Goal: Task Accomplishment & Management: Manage account settings

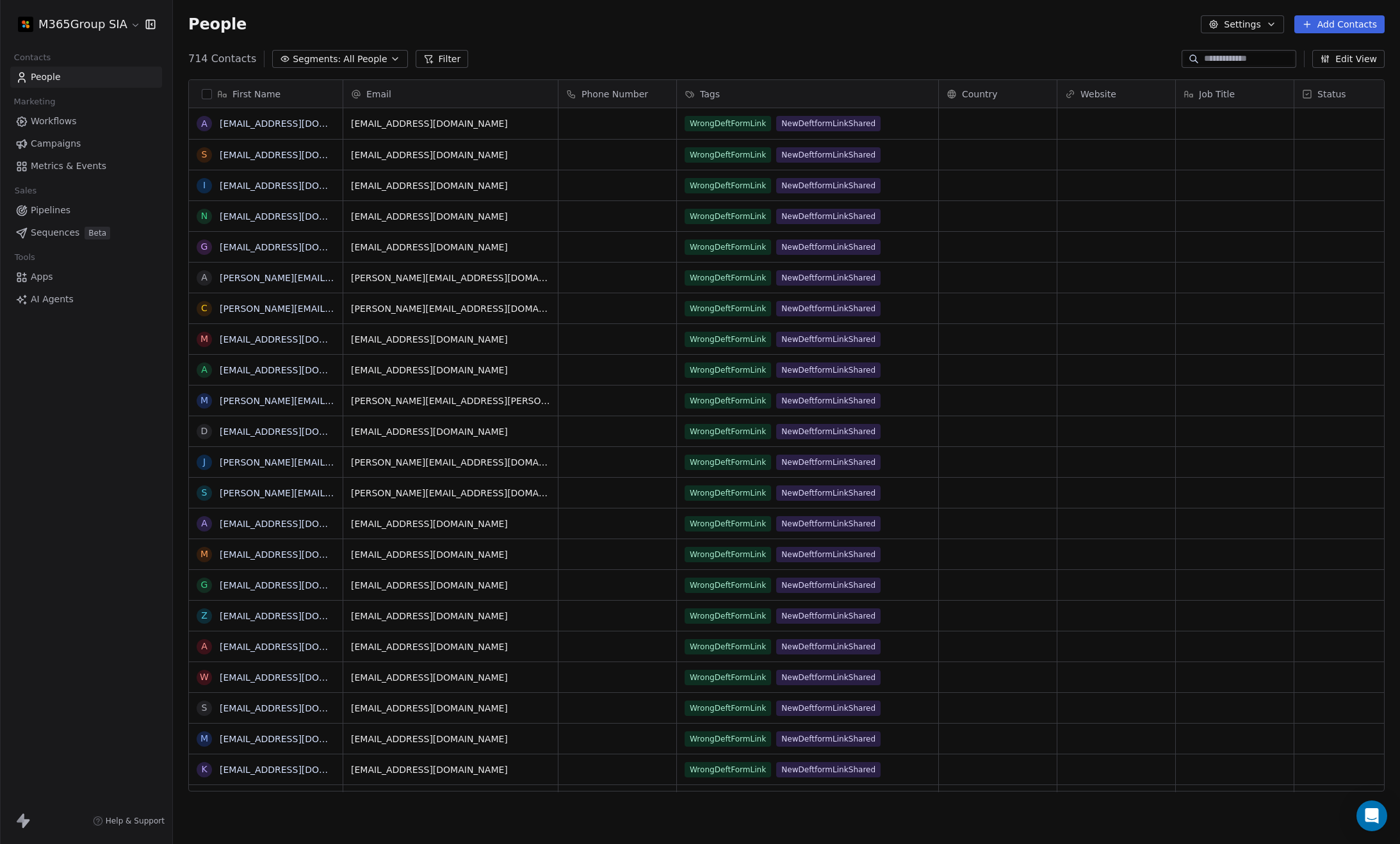
scroll to position [733, 1217]
click at [126, 19] on html "M365Group SIA Contacts People Marketing Workflows Campaigns Metrics & Events Sa…" at bounding box center [700, 422] width 1400 height 844
click at [76, 135] on link "Manage Team" at bounding box center [99, 135] width 156 height 21
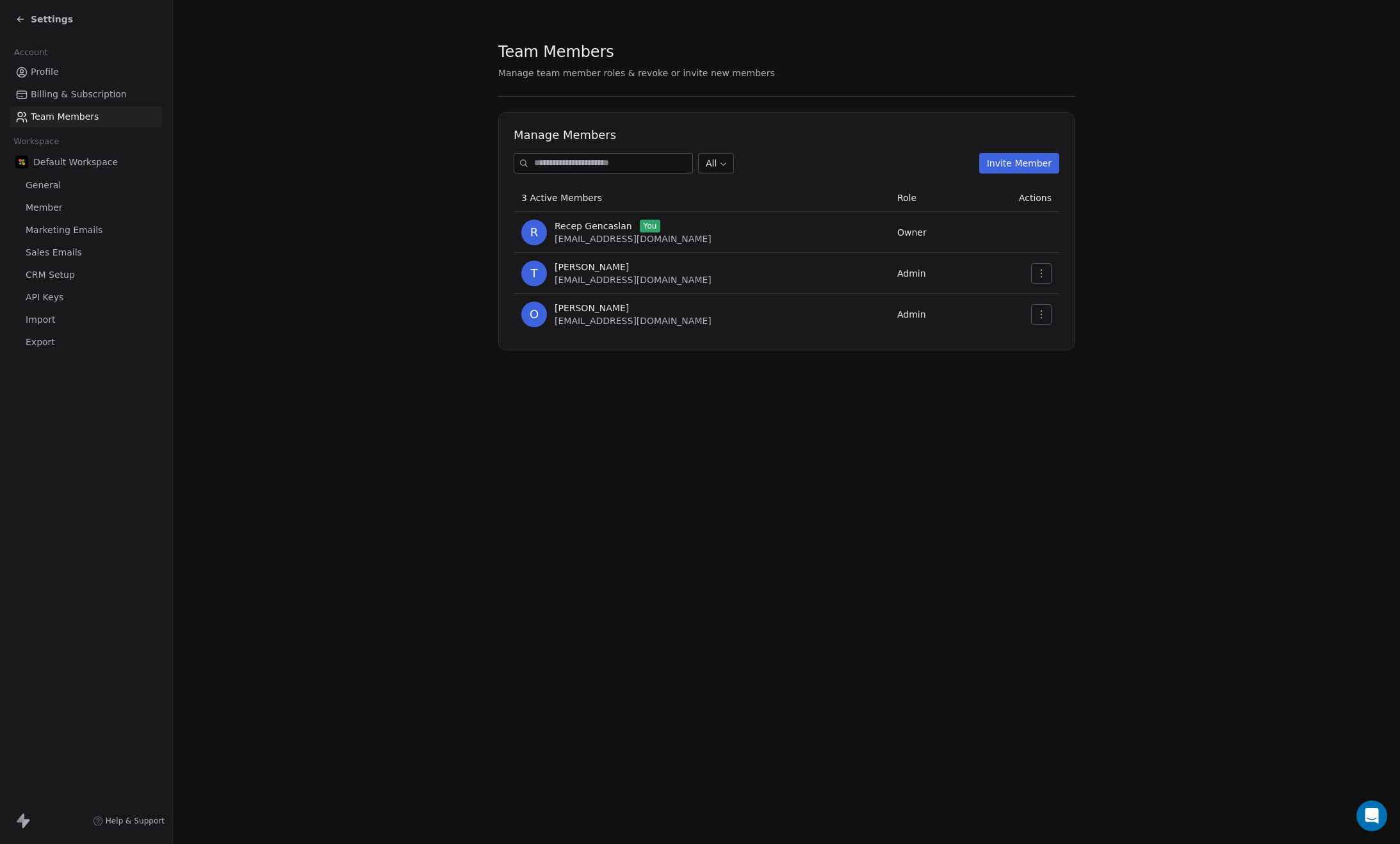
click at [1025, 162] on button "Invite Member" at bounding box center [1018, 163] width 80 height 21
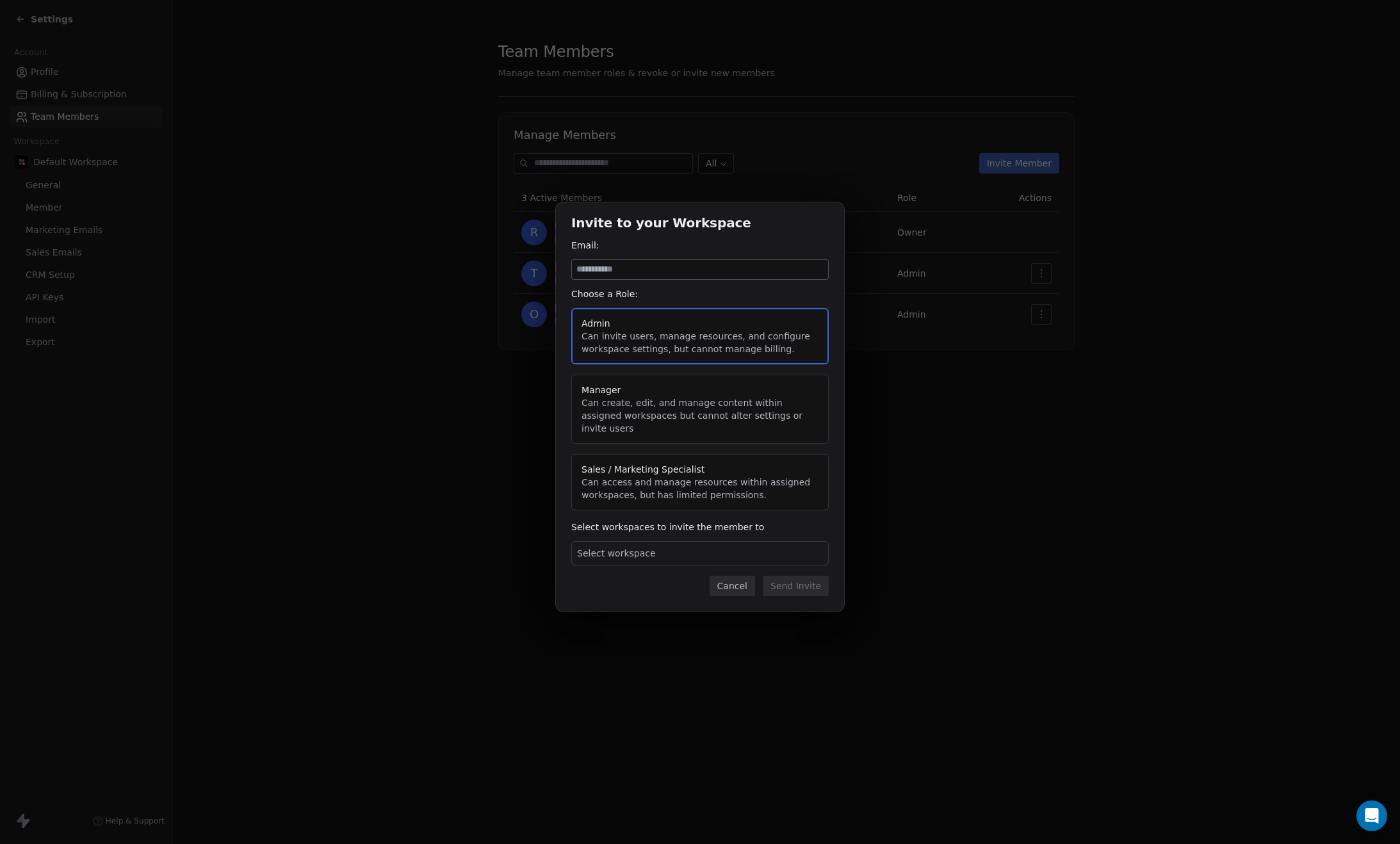
click at [695, 279] on input at bounding box center [699, 270] width 256 height 19
type input "**********"
click at [770, 422] on button "Manager Can create, edit, and manage content within assigned workspaces but can…" at bounding box center [699, 409] width 257 height 70
click at [652, 548] on div "Select workspace" at bounding box center [699, 553] width 257 height 24
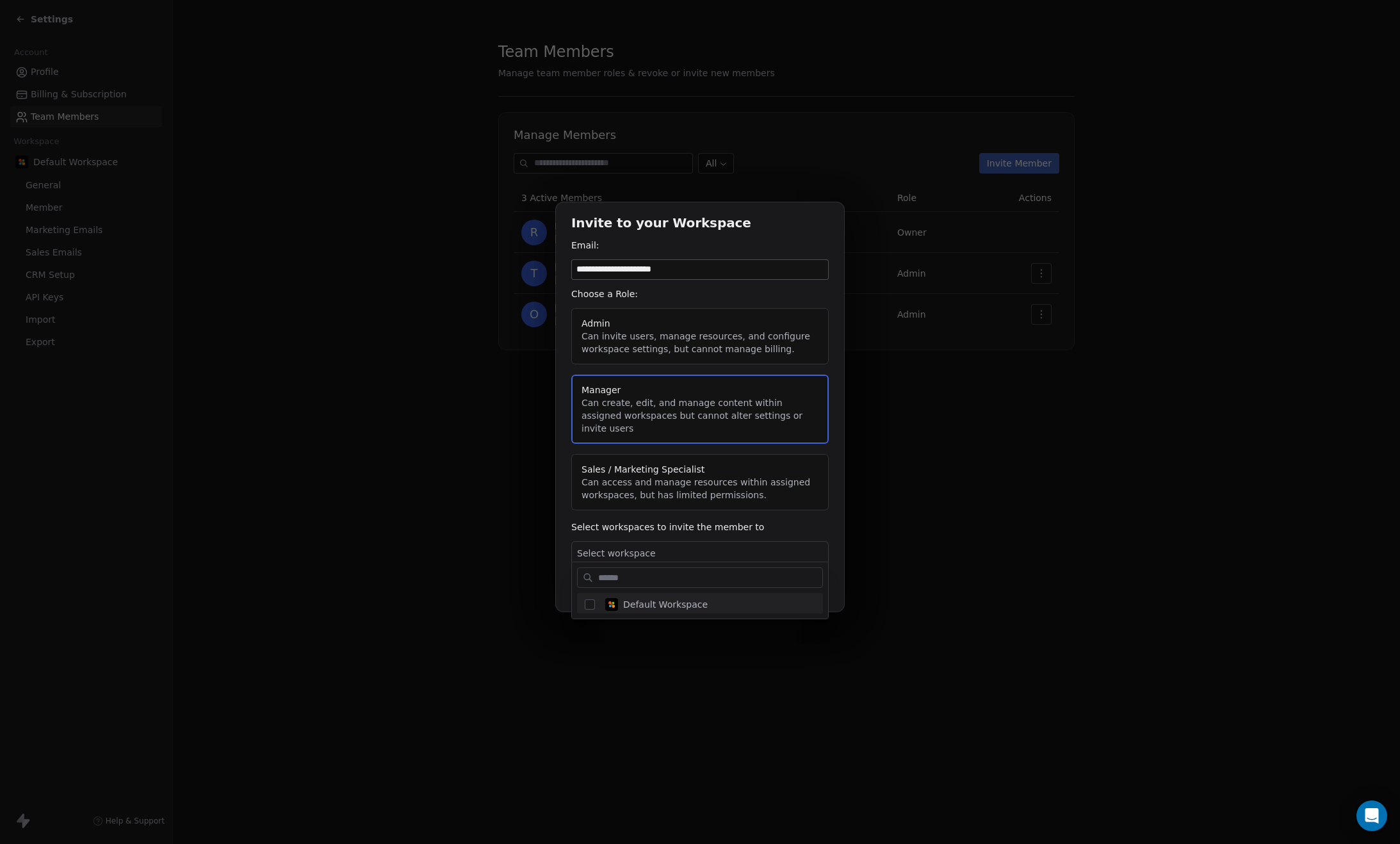
scroll to position [3, 0]
click at [591, 604] on button "Suggestions" at bounding box center [589, 601] width 10 height 10
click at [740, 518] on div "**********" at bounding box center [700, 421] width 1400 height 480
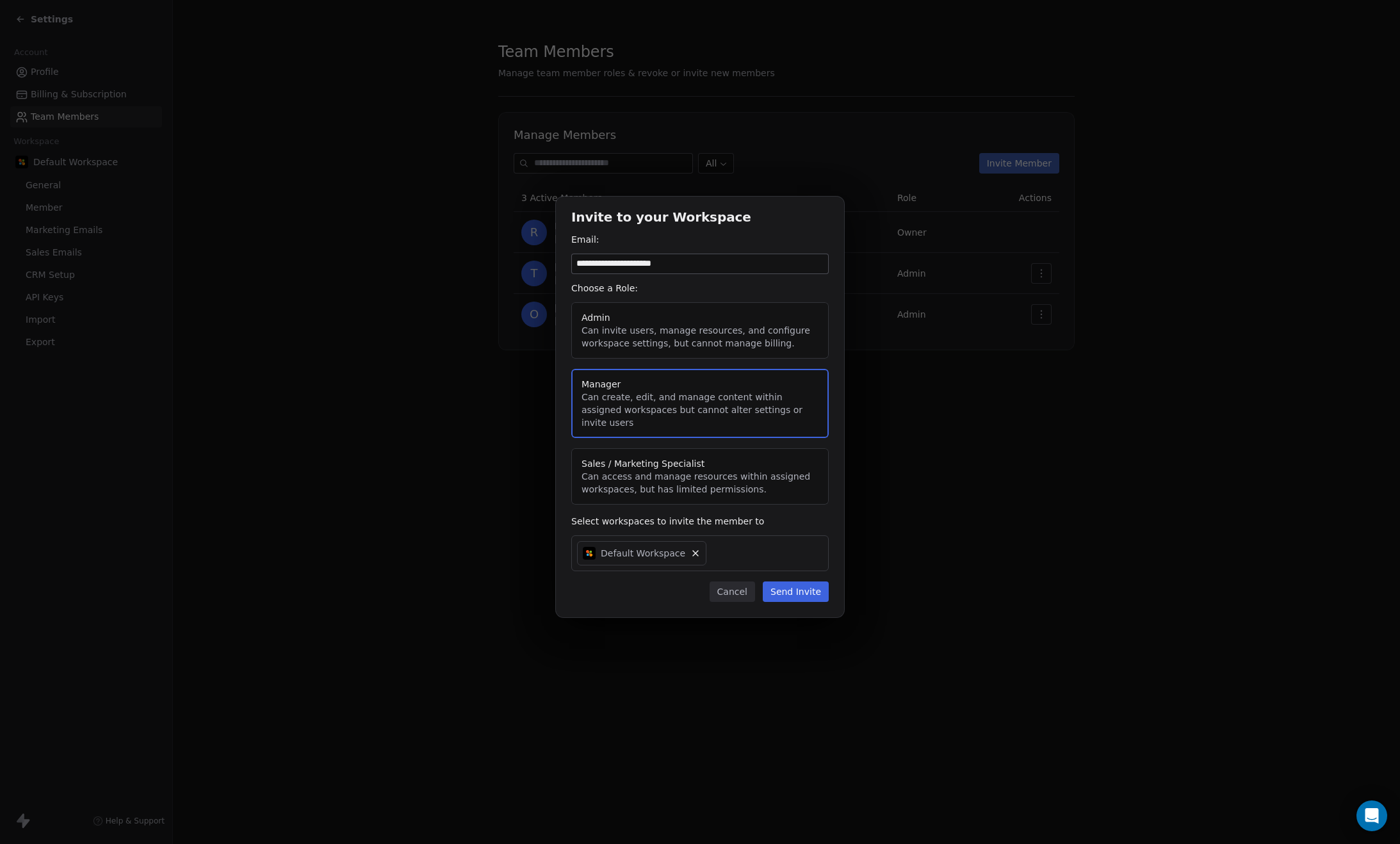
click at [808, 583] on button "Send Invite" at bounding box center [795, 592] width 66 height 21
